Goal: Information Seeking & Learning: Learn about a topic

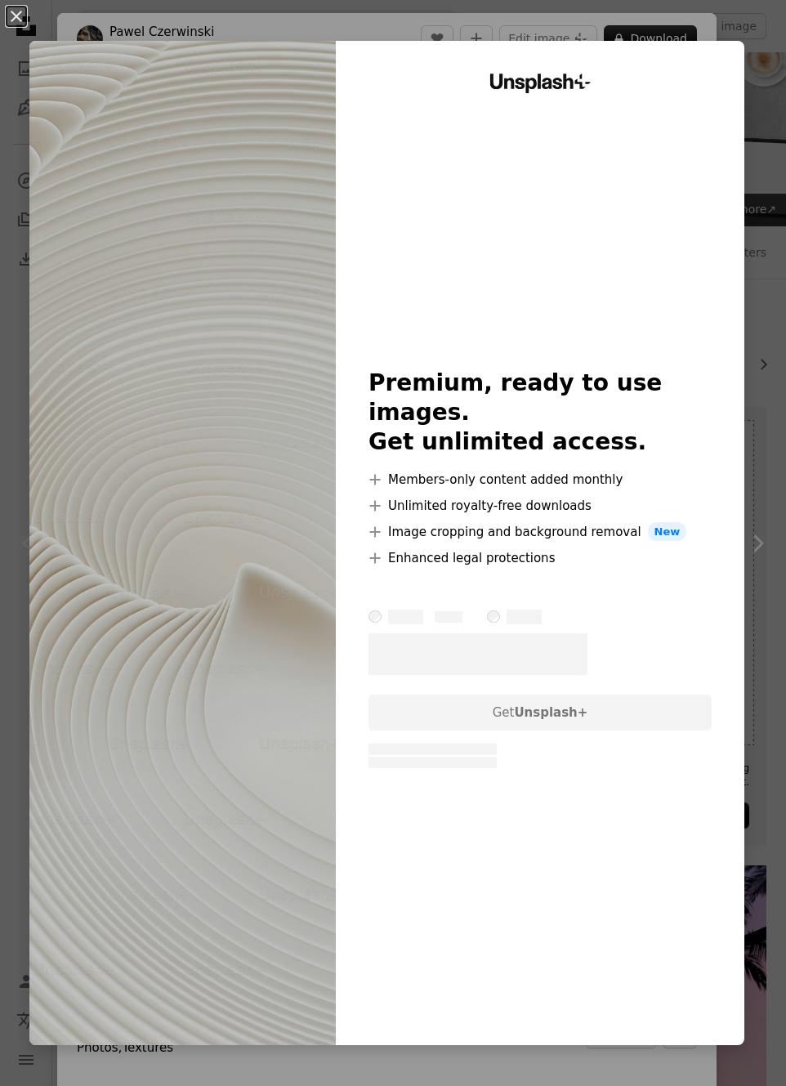
scroll to position [327, 0]
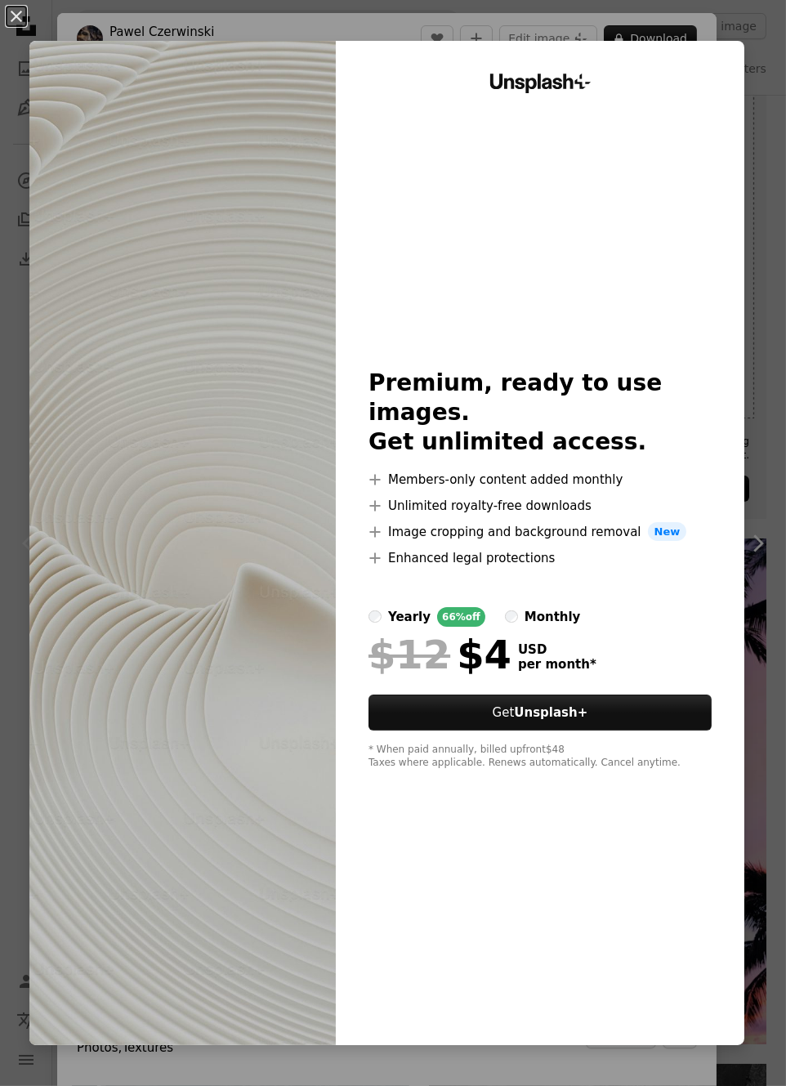
click at [773, 139] on div "An X shape Unsplash+ Premium, ready to use images. Get unlimited access. A plus…" at bounding box center [393, 543] width 786 height 1086
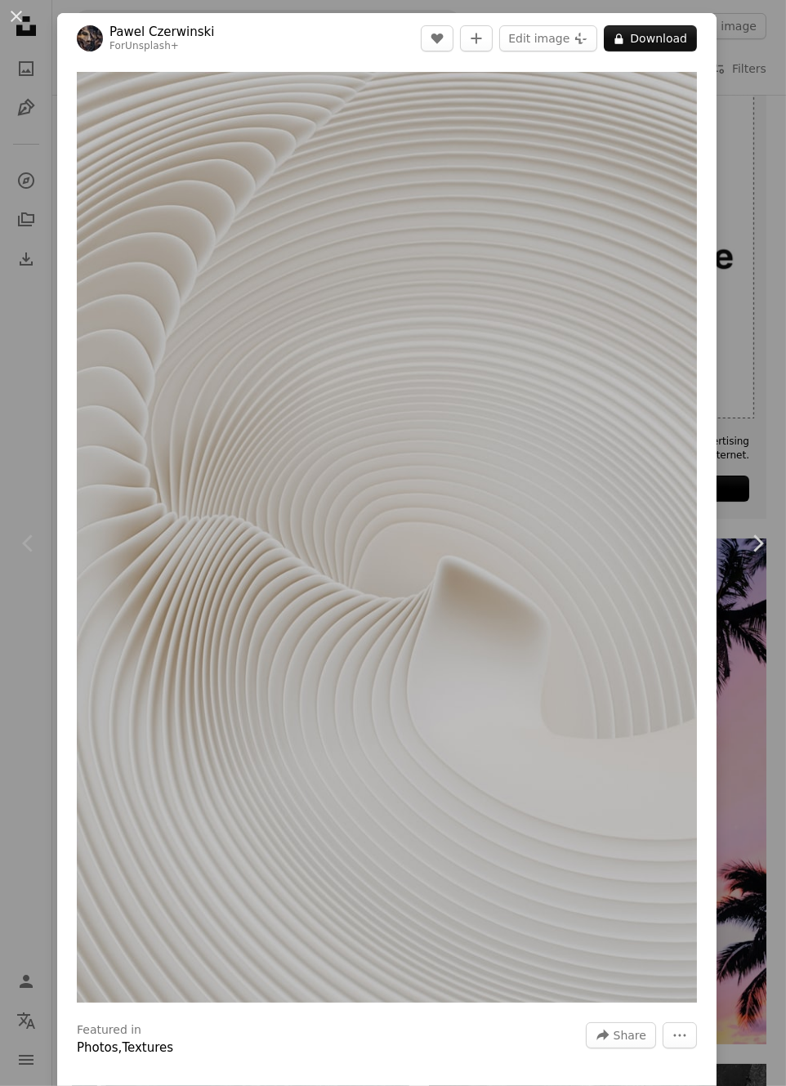
click at [750, 222] on div "An X shape Chevron left Chevron right Pawel Czerwinski For Unsplash+ A heart A …" at bounding box center [393, 543] width 786 height 1086
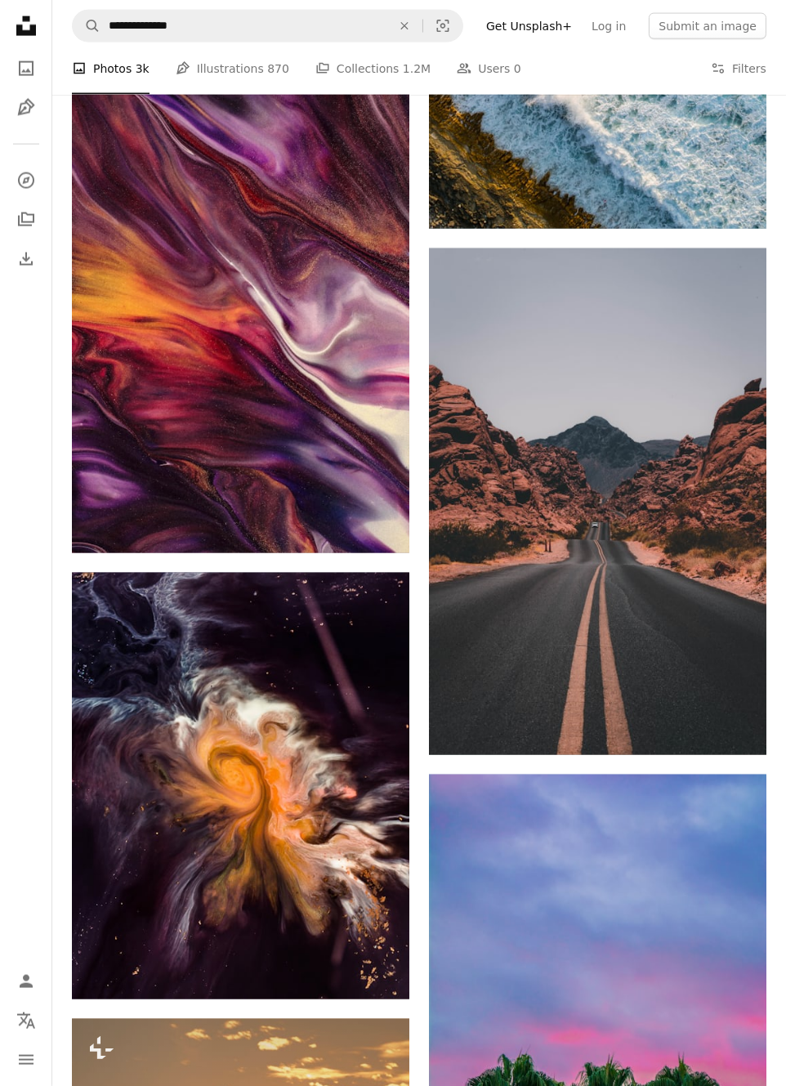
scroll to position [3572, 0]
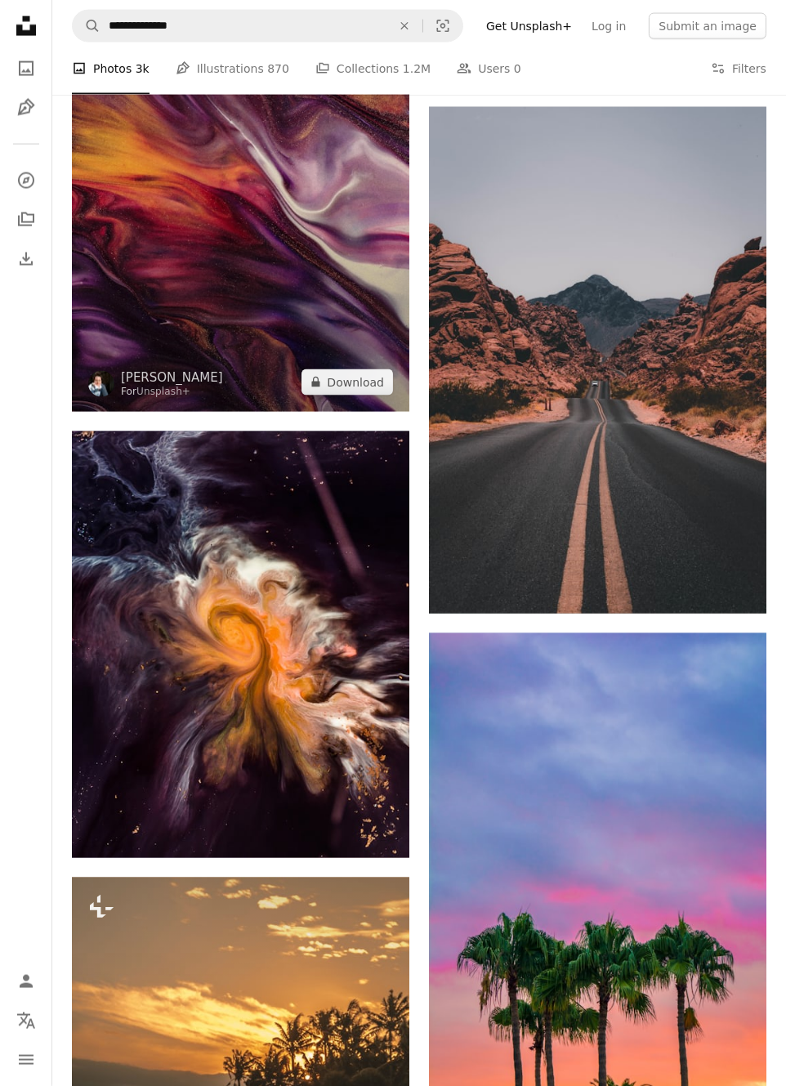
click at [211, 205] on img at bounding box center [240, 158] width 337 height 507
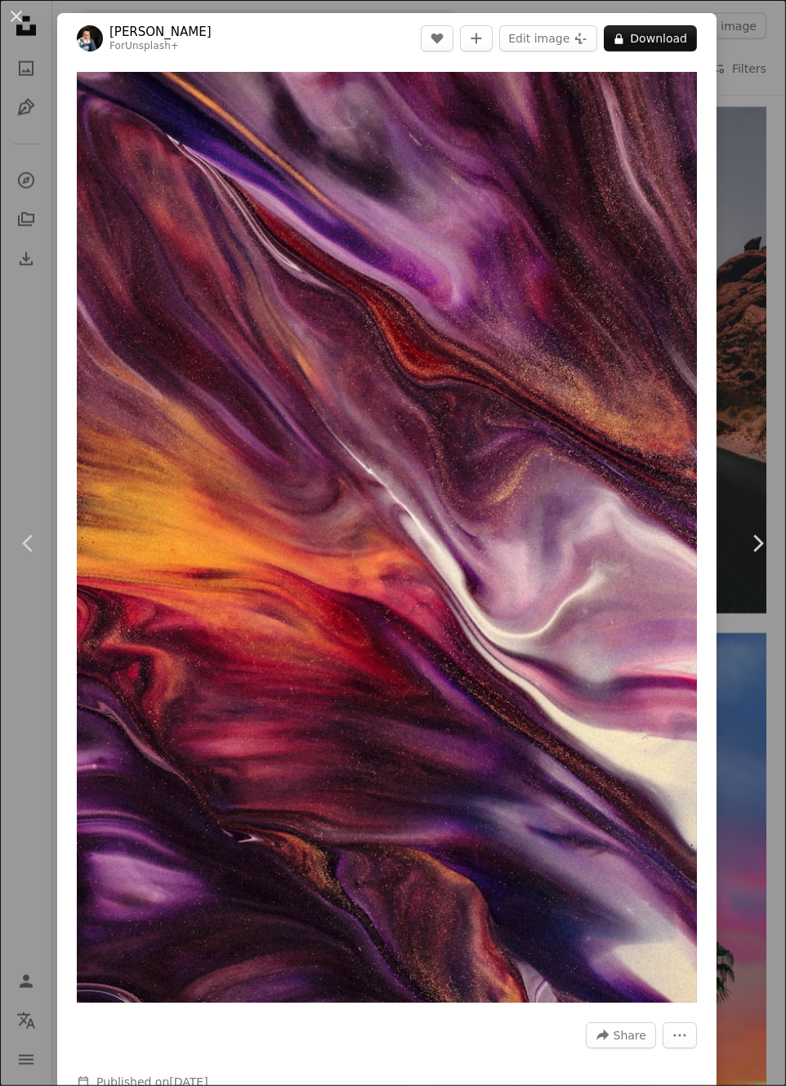
click at [752, 294] on div "An X shape Chevron left Chevron right Susan Wilkinson For Unsplash+ A heart A p…" at bounding box center [393, 543] width 786 height 1086
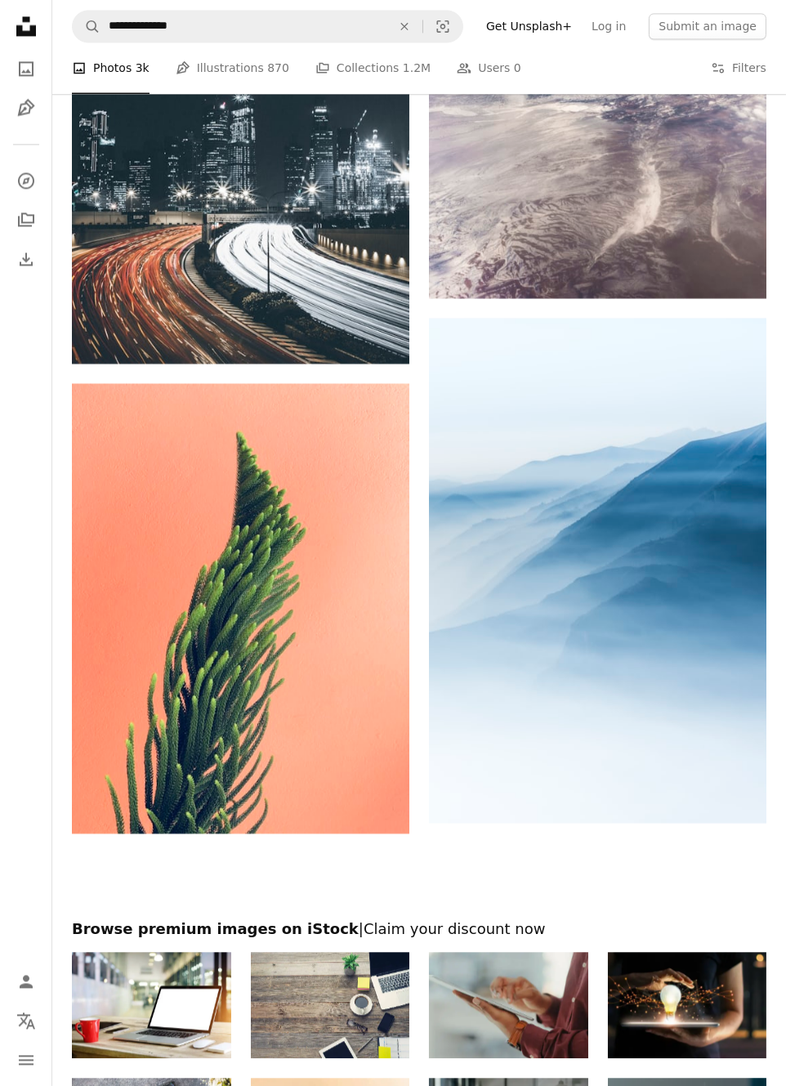
scroll to position [5300, 0]
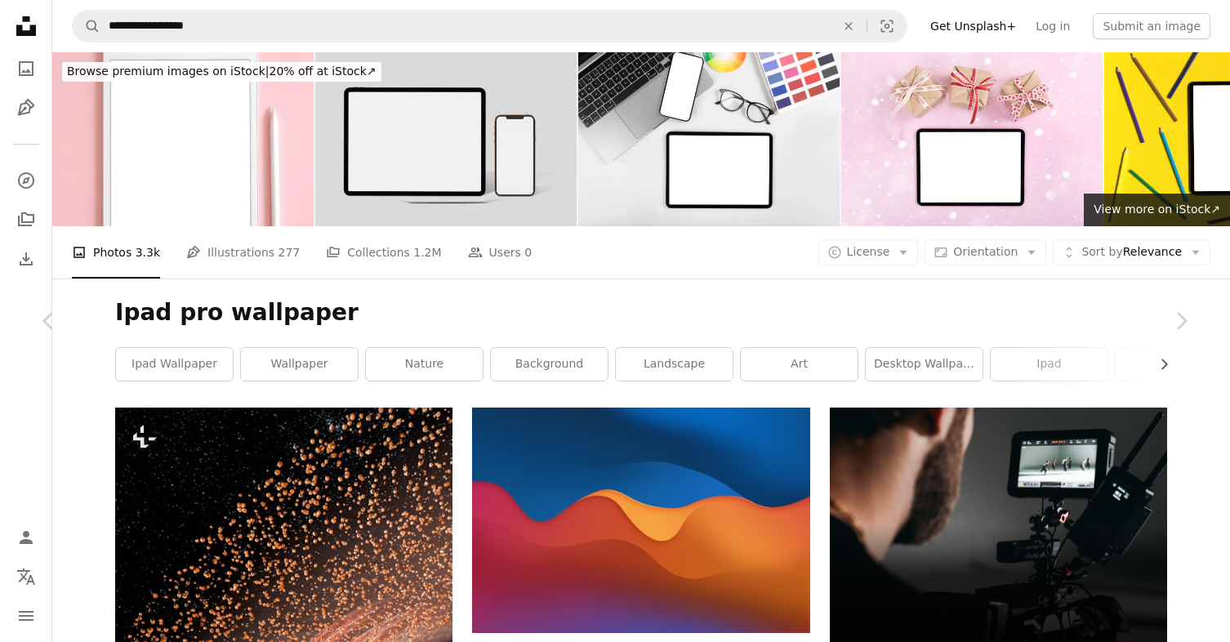
scroll to position [20173, 0]
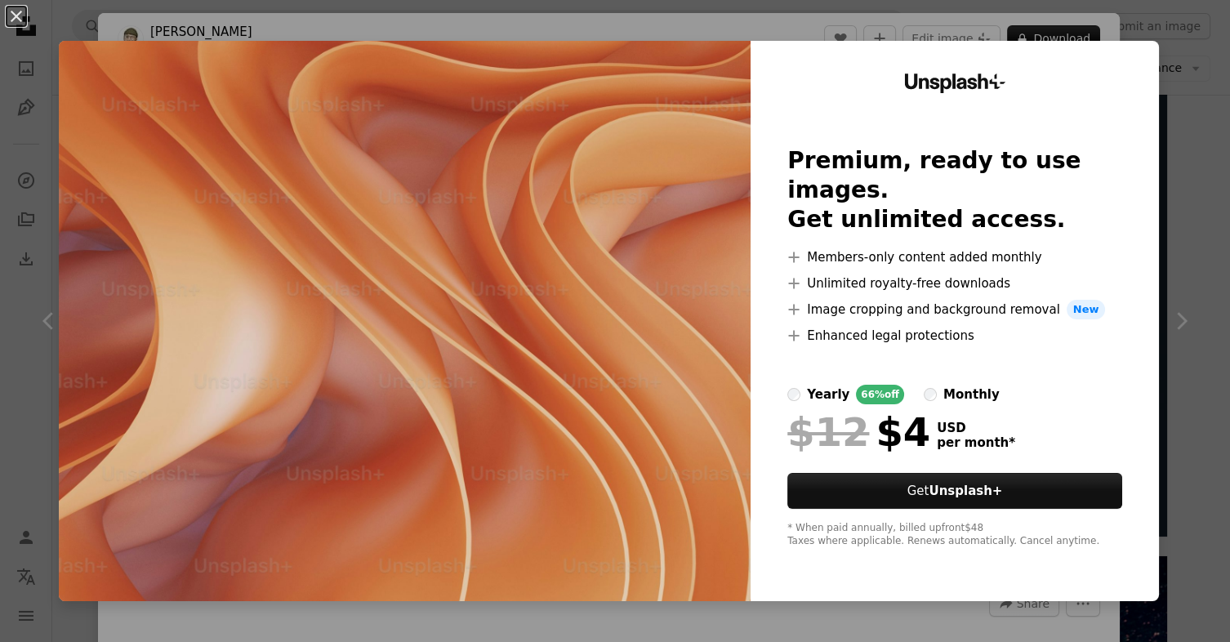
click at [1203, 114] on div "An X shape Unsplash+ Premium, ready to use images. Get unlimited access. A plus…" at bounding box center [615, 321] width 1230 height 642
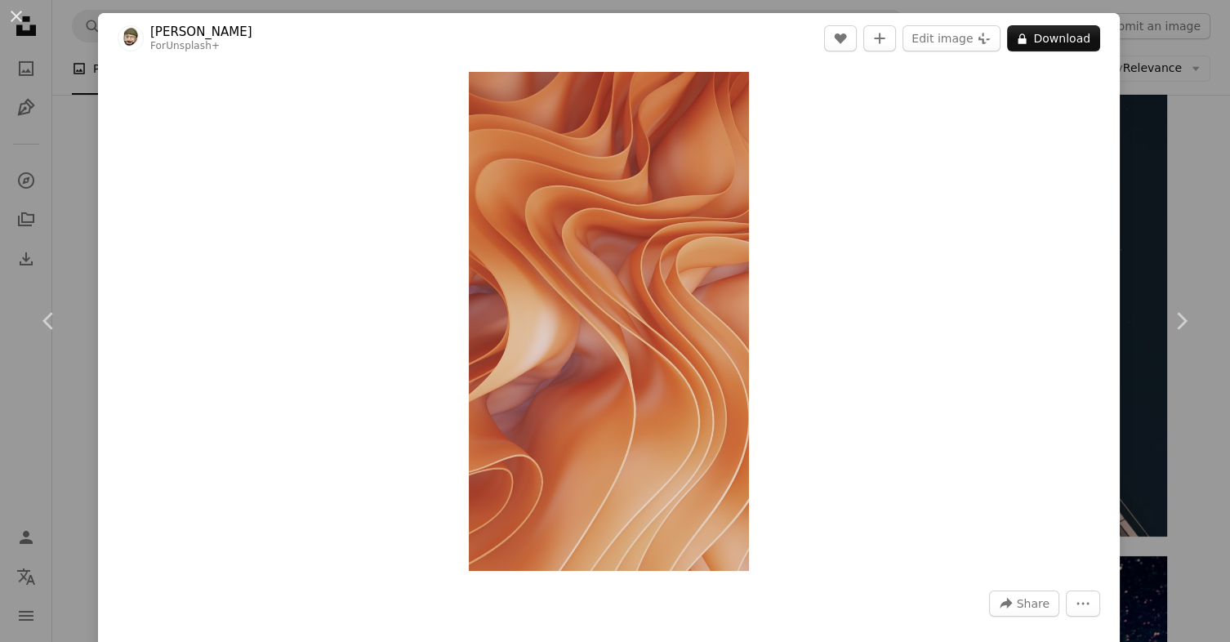
click at [1221, 107] on div "An X shape Chevron left Chevron right [PERSON_NAME] For Unsplash+ A heart A plu…" at bounding box center [615, 321] width 1230 height 642
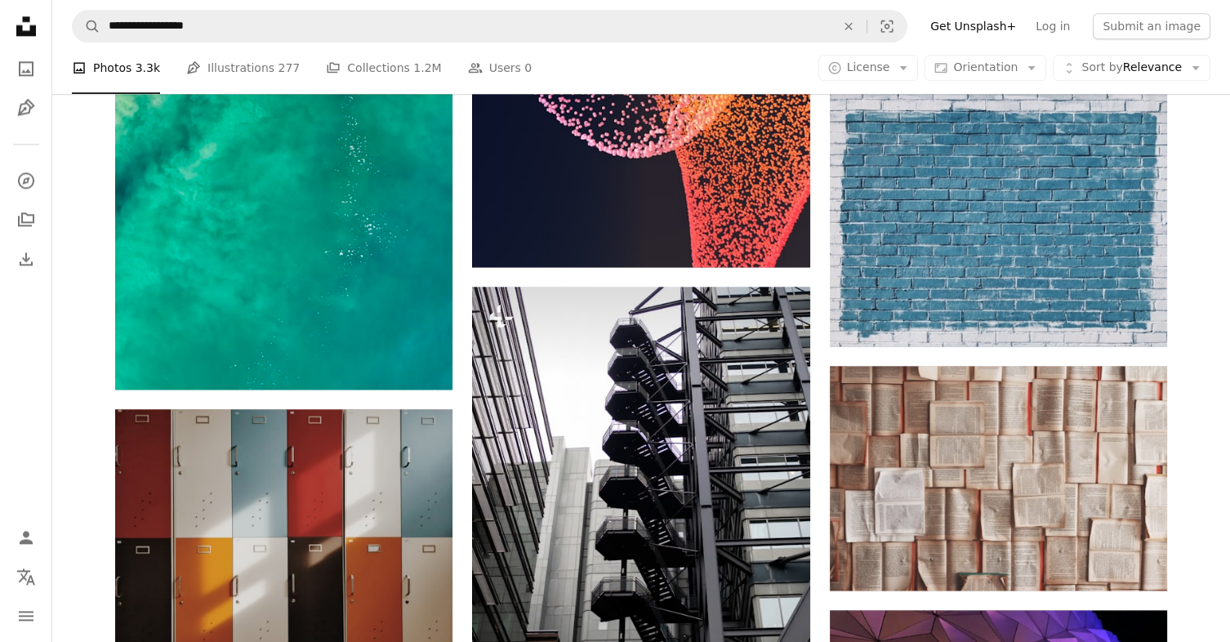
scroll to position [25057, 0]
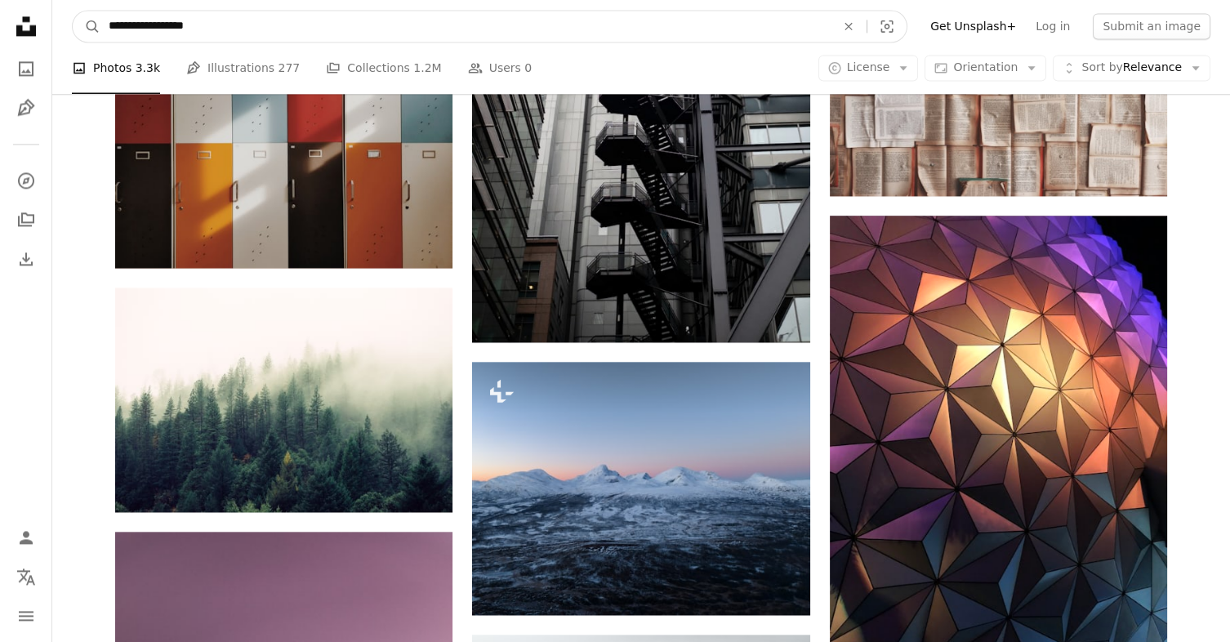
click at [502, 25] on input "**********" at bounding box center [465, 26] width 730 height 31
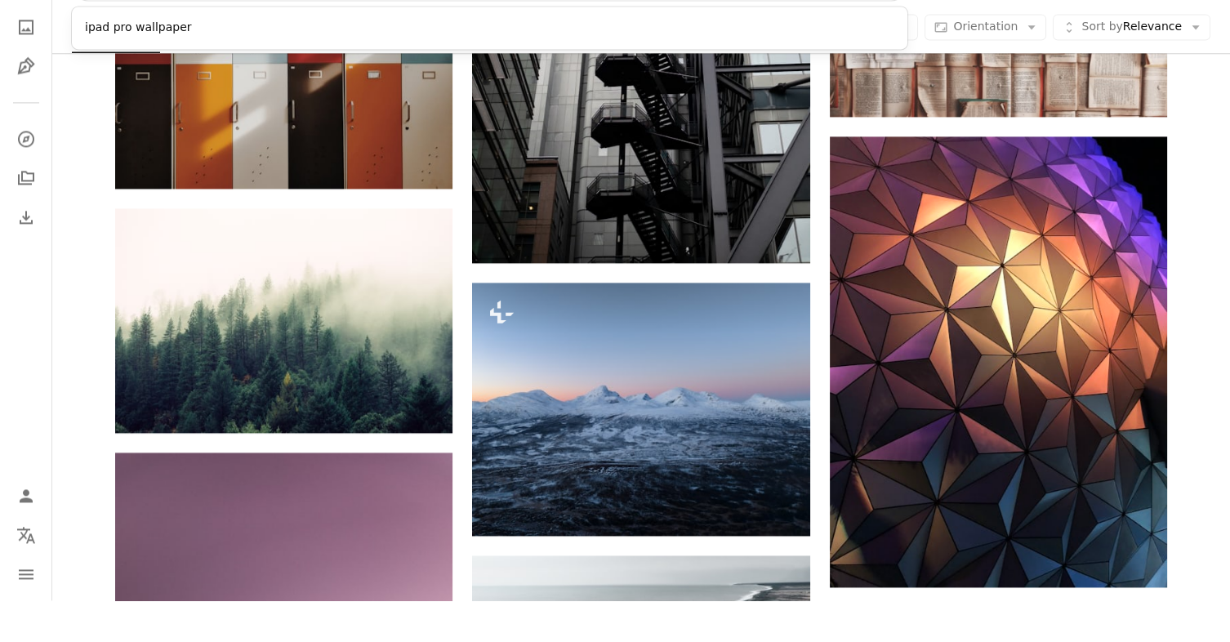
scroll to position [25095, 0]
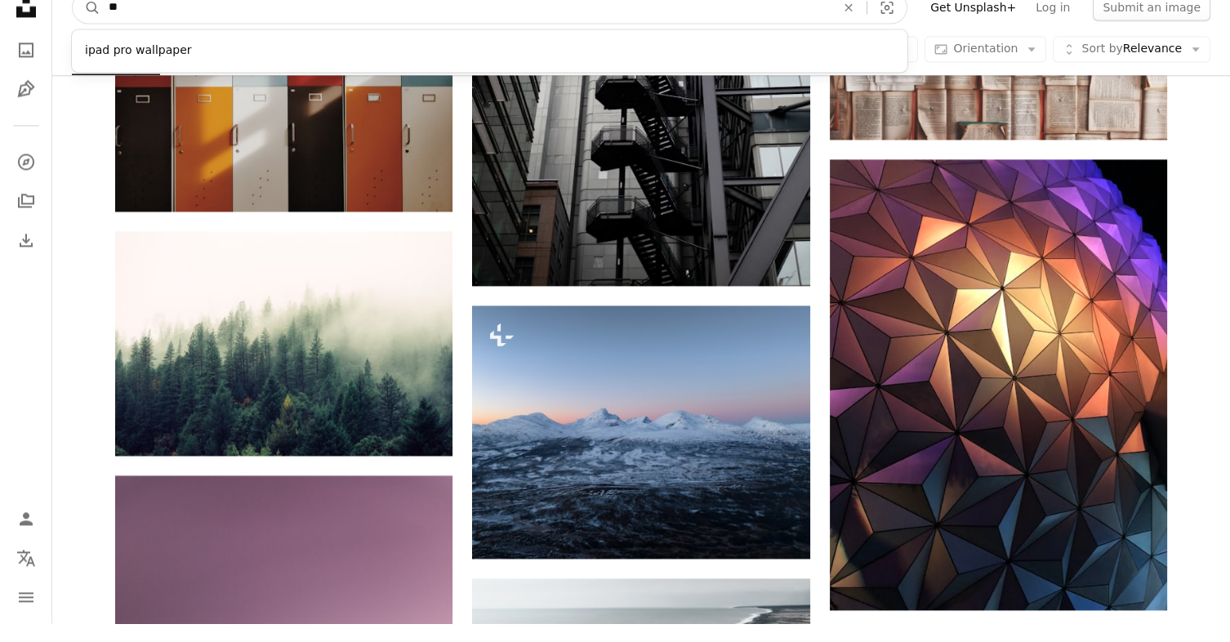
type input "*"
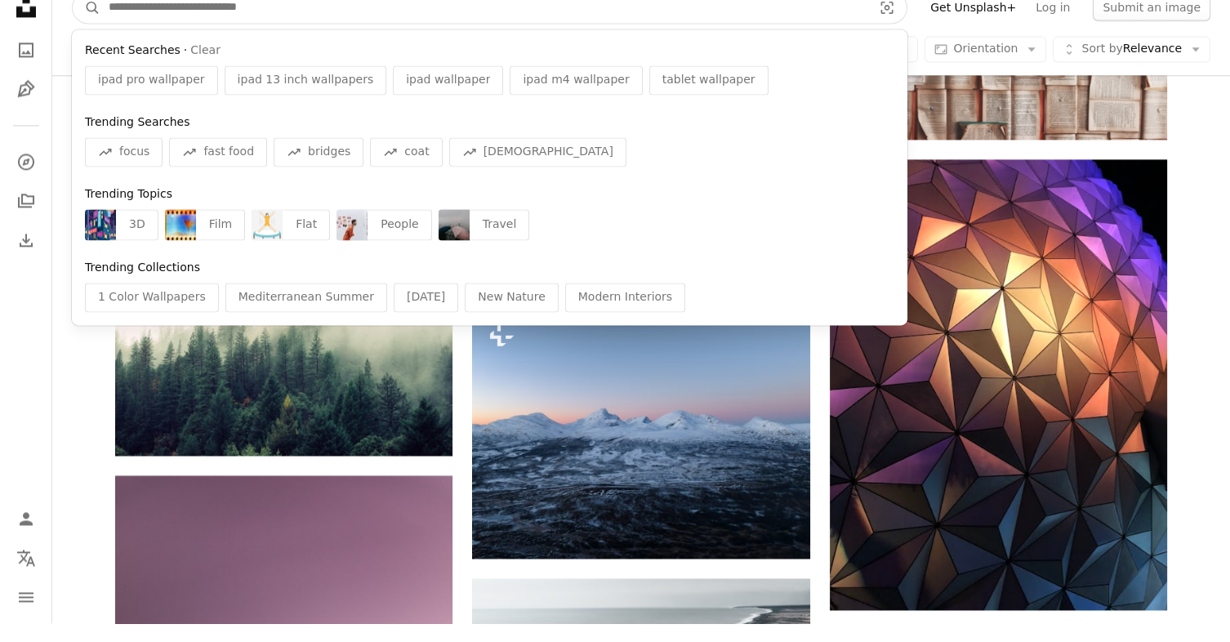
type input "*"
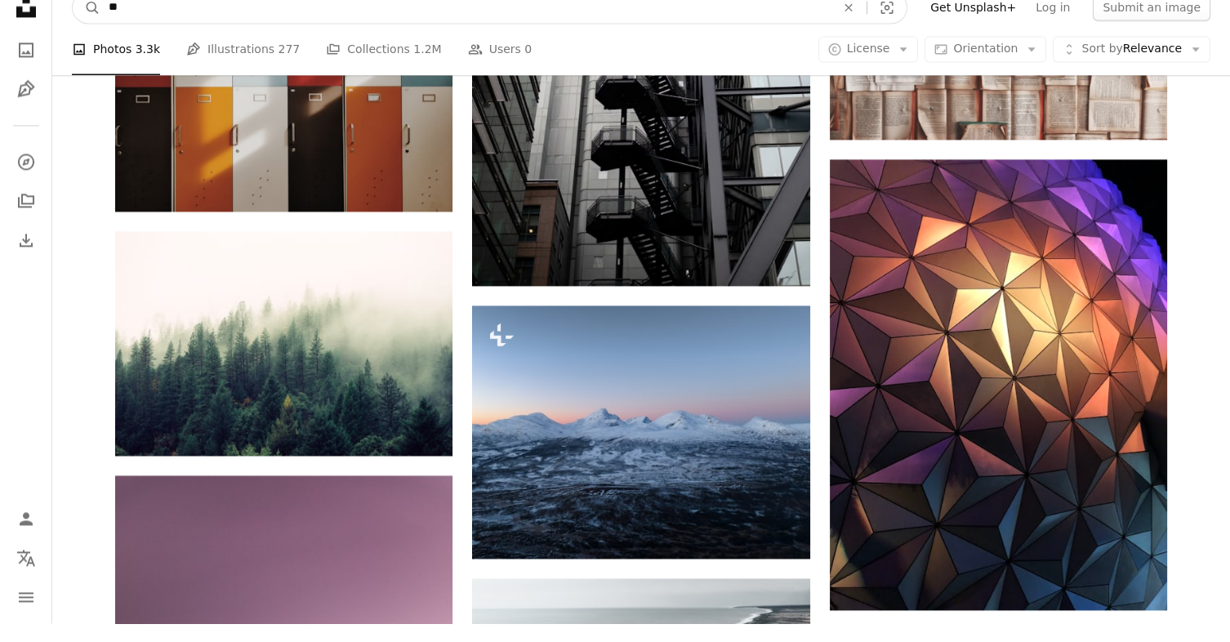
type input "*"
type input "**********"
click at [73, 11] on button "A magnifying glass" at bounding box center [87, 26] width 28 height 31
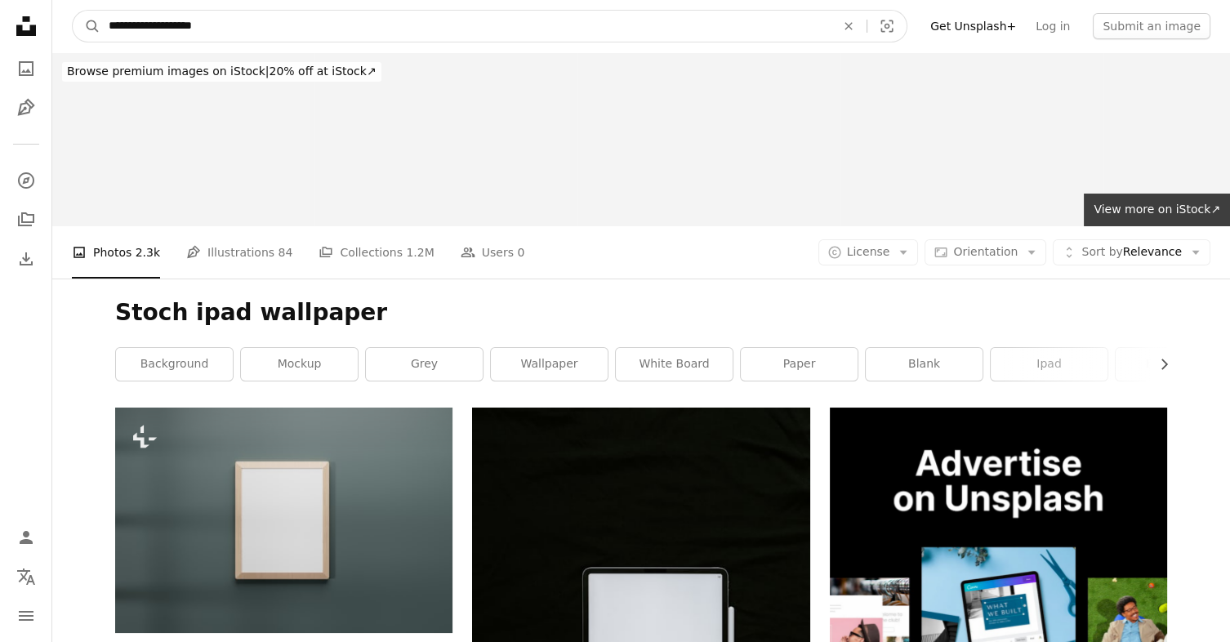
click at [143, 23] on input "**********" at bounding box center [465, 26] width 730 height 31
type input "**********"
click at [73, 11] on button "A magnifying glass" at bounding box center [87, 26] width 28 height 31
